Goal: Check status: Check status

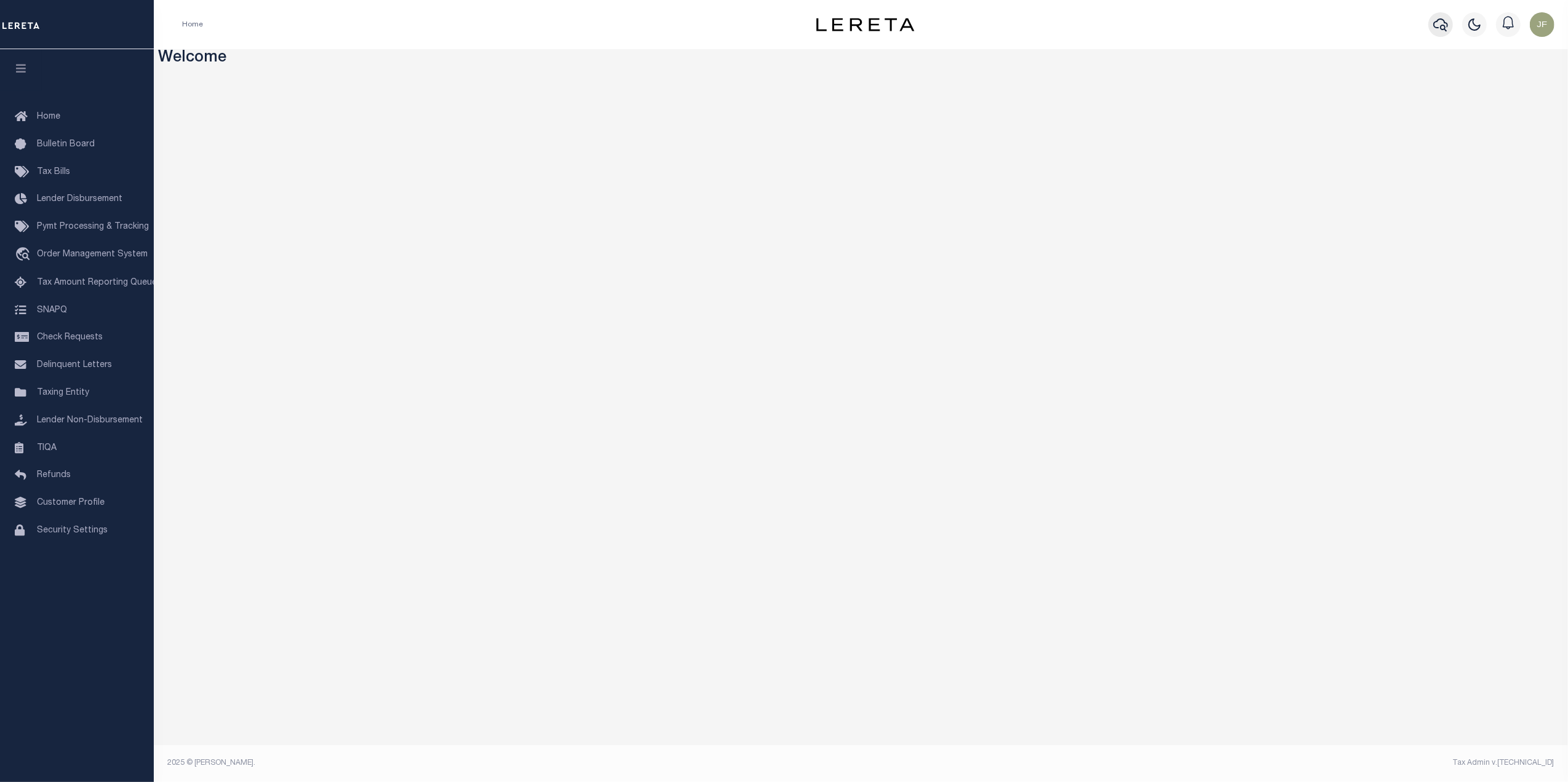
click at [1445, 27] on icon "button" at bounding box center [1440, 25] width 15 height 13
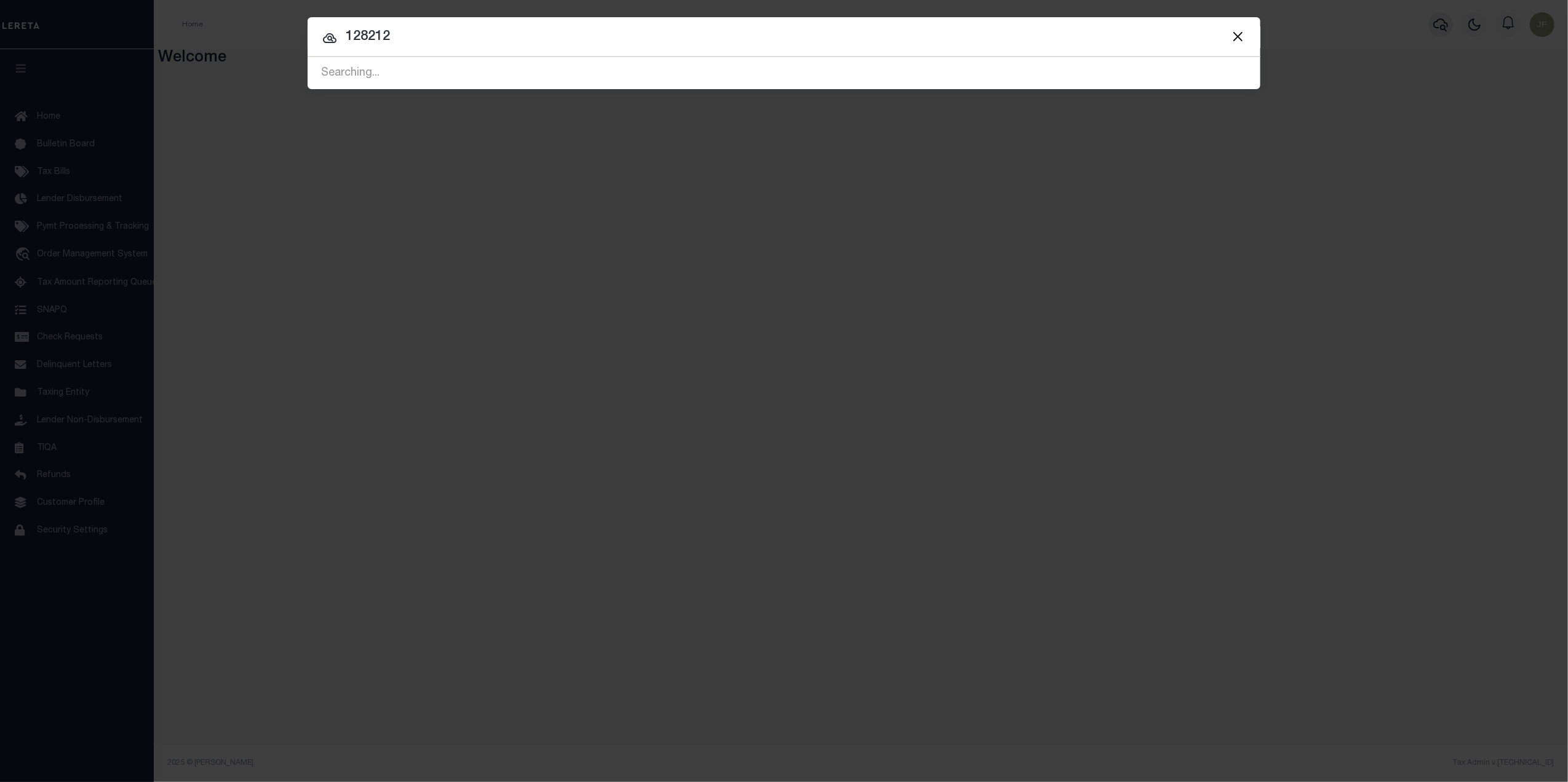
type input "128212"
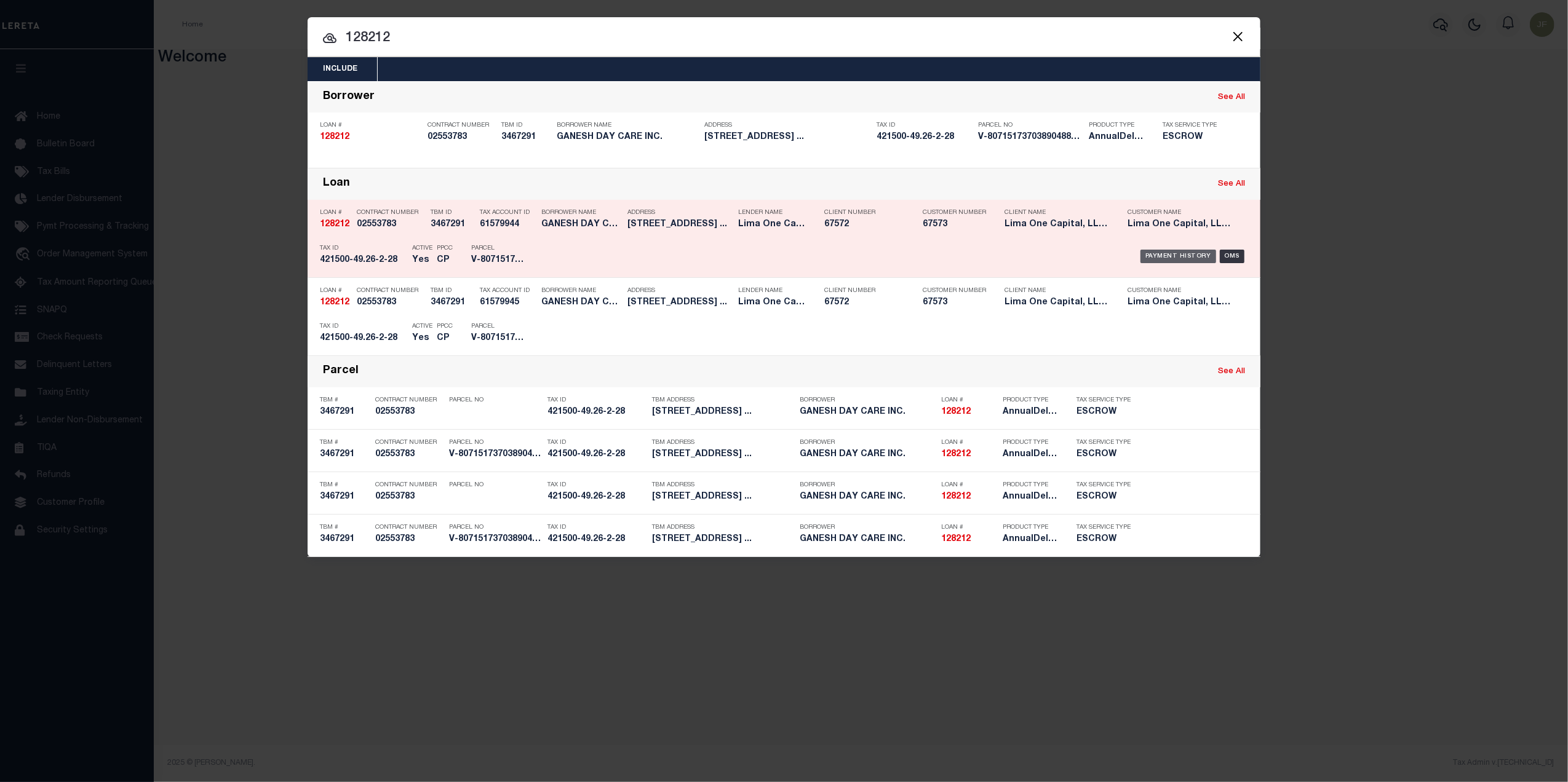
click at [1172, 257] on div "Payment History" at bounding box center [1177, 256] width 75 height 13
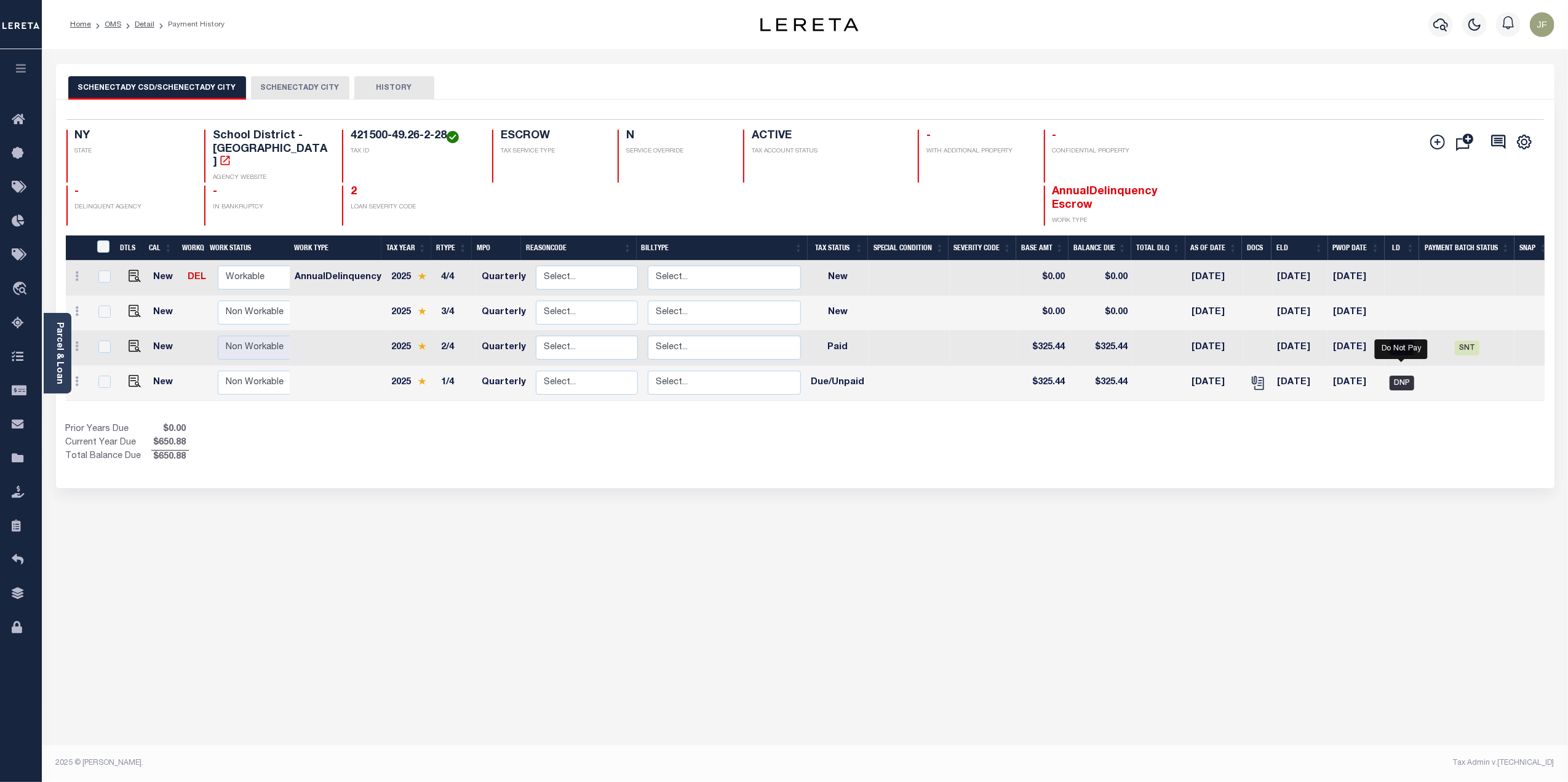
click at [1393, 376] on span "DNP" at bounding box center [1401, 383] width 25 height 15
checkbox input "true"
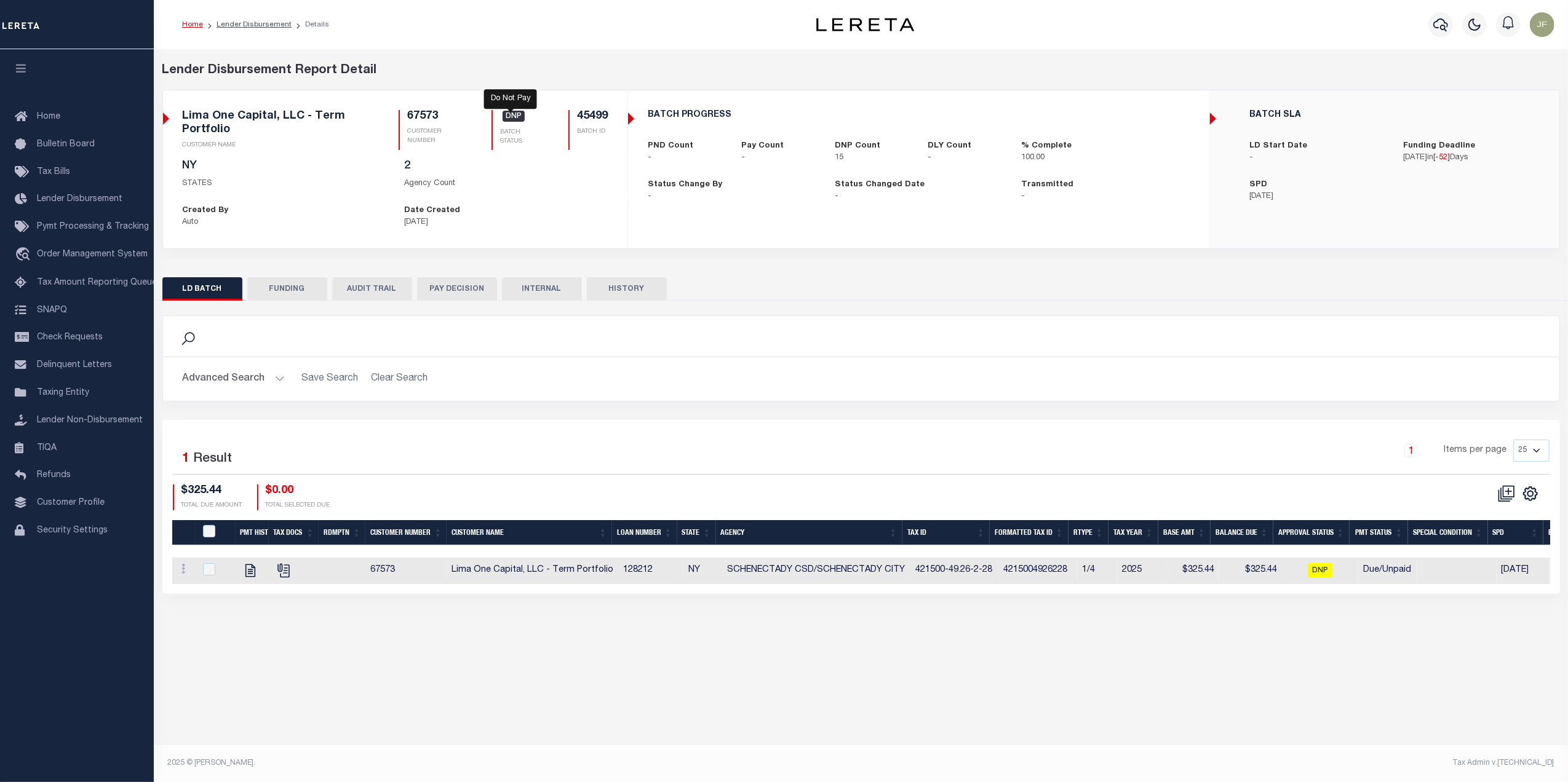
click at [507, 121] on span "DNP" at bounding box center [513, 116] width 22 height 11
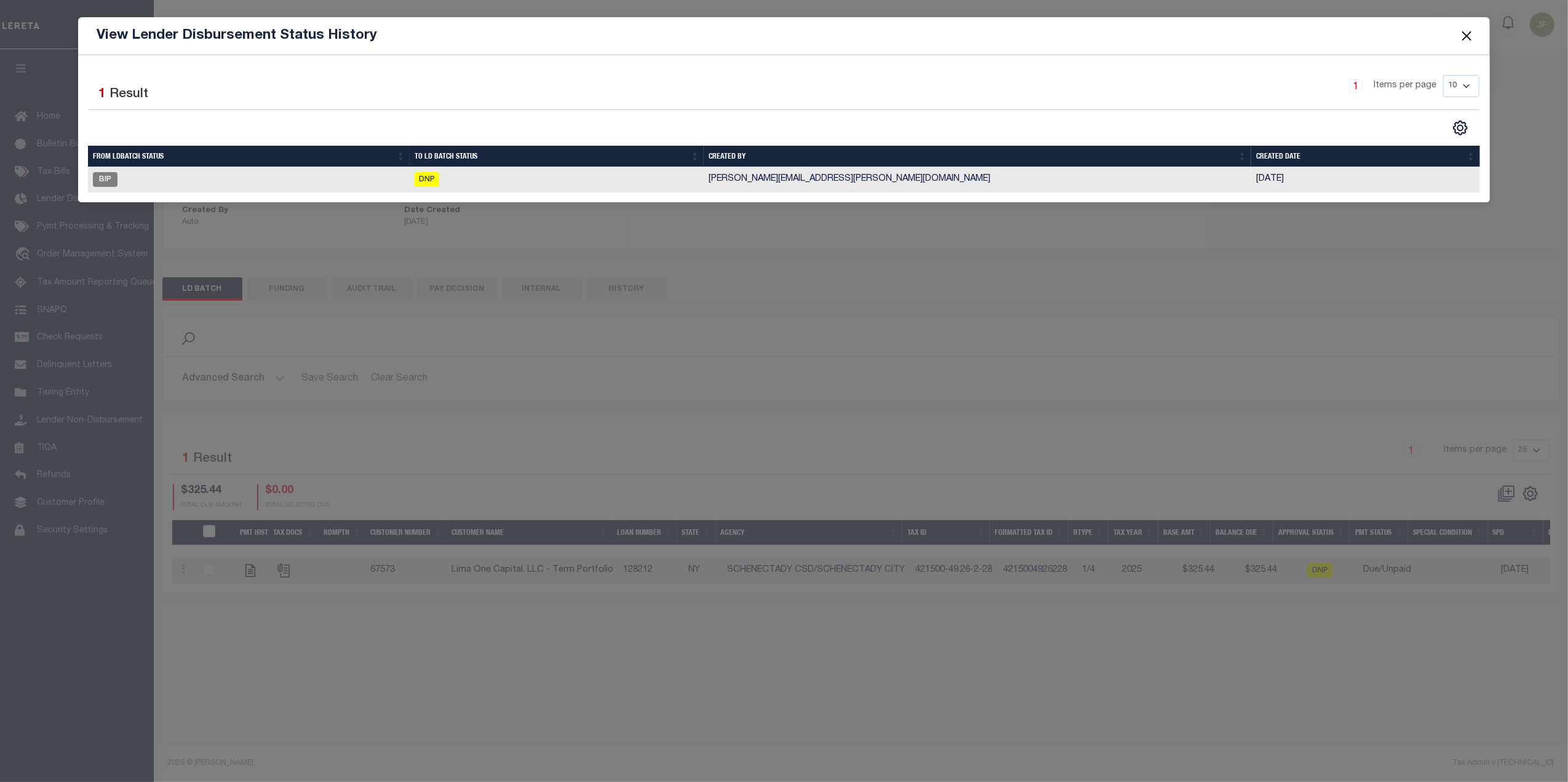
drag, startPoint x: 1469, startPoint y: 35, endPoint x: 1270, endPoint y: 43, distance: 199.2
click at [1469, 37] on button "Close" at bounding box center [1466, 35] width 16 height 16
